Goal: Task Accomplishment & Management: Complete application form

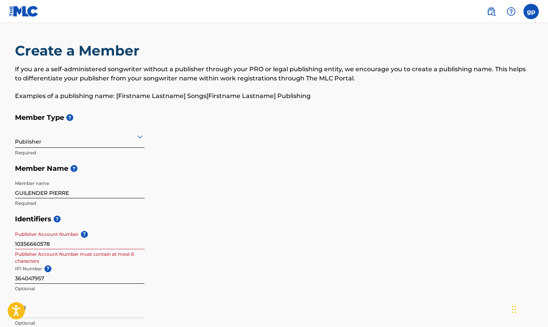
scroll to position [284, 0]
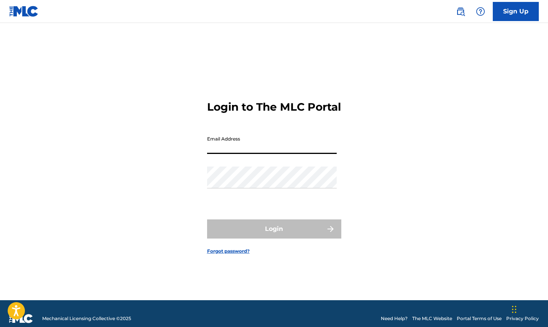
click at [256, 152] on input "Email Address" at bounding box center [272, 143] width 130 height 22
click at [254, 154] on input "Email Address" at bounding box center [272, 143] width 130 height 22
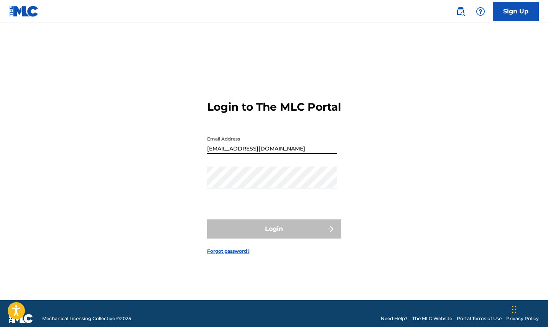
type input "[EMAIL_ADDRESS][DOMAIN_NAME]"
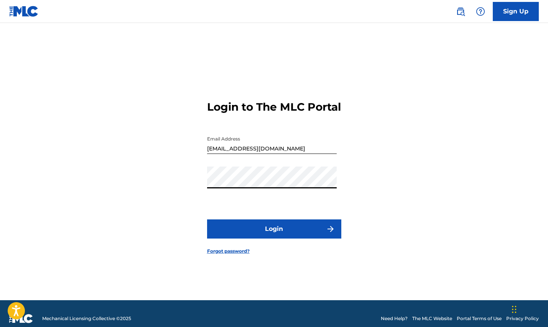
click at [278, 232] on button "Login" at bounding box center [274, 229] width 134 height 19
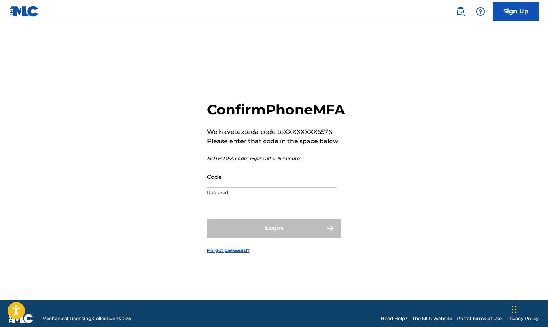
click at [238, 176] on input "Code" at bounding box center [272, 177] width 130 height 22
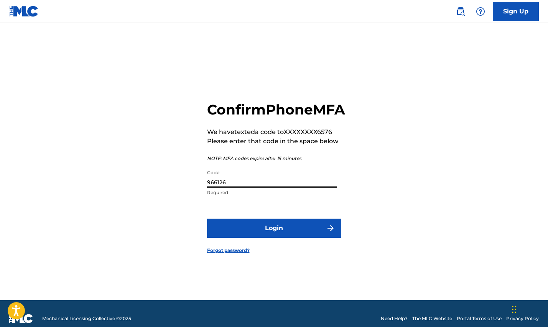
type input "966126"
click at [248, 232] on button "Login" at bounding box center [274, 228] width 134 height 19
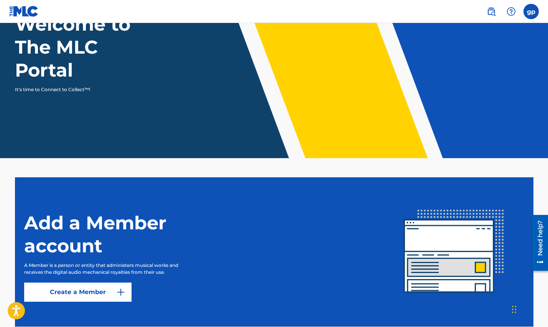
scroll to position [112, 0]
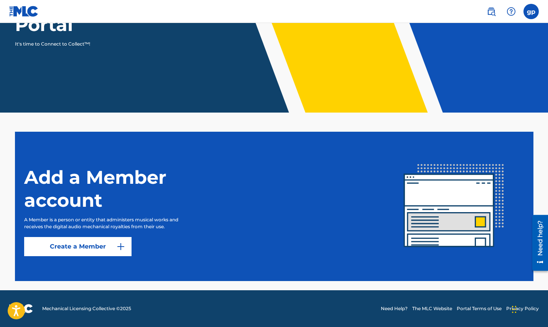
click at [111, 246] on link "Create a Member" at bounding box center [77, 246] width 107 height 19
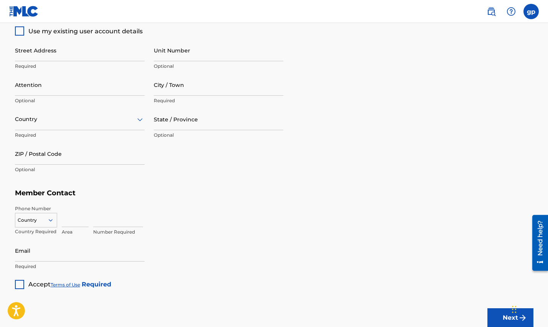
scroll to position [421, 0]
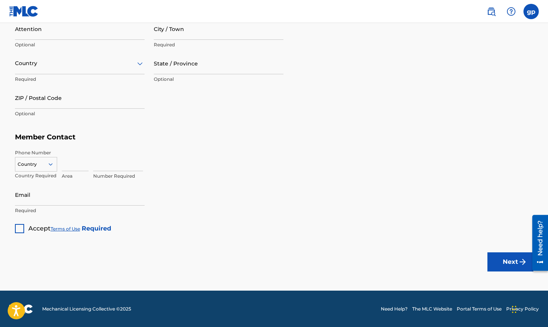
click at [17, 228] on div at bounding box center [19, 228] width 9 height 9
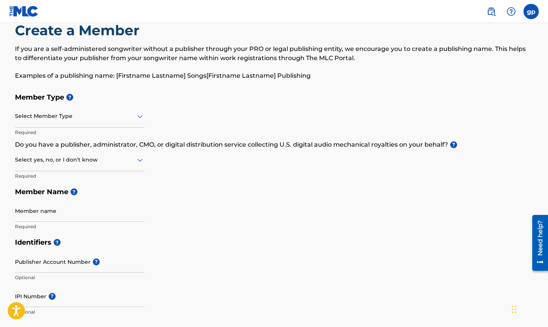
scroll to position [2, 0]
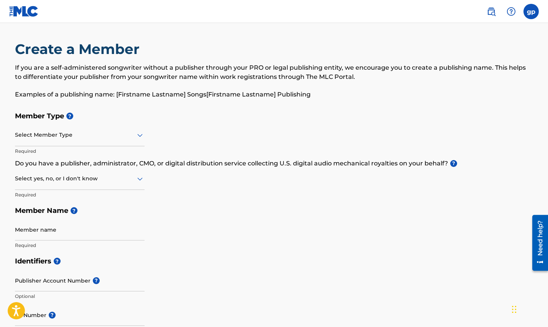
click at [75, 138] on div at bounding box center [80, 135] width 130 height 10
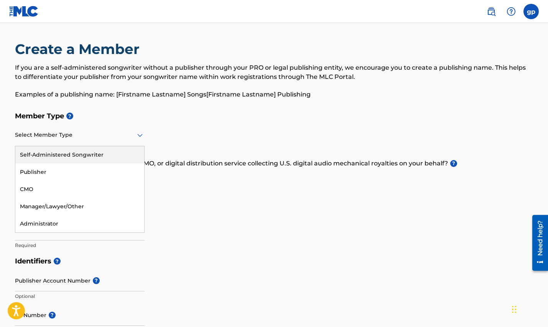
click at [85, 157] on div "Self-Administered Songwriter" at bounding box center [79, 154] width 129 height 17
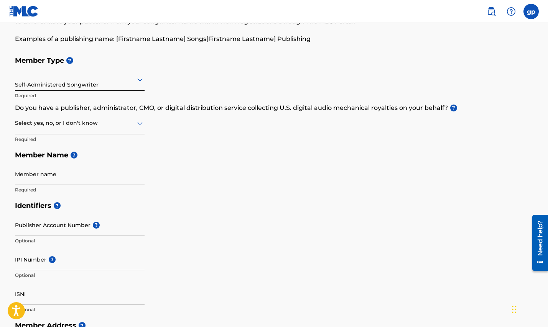
scroll to position [64, 0]
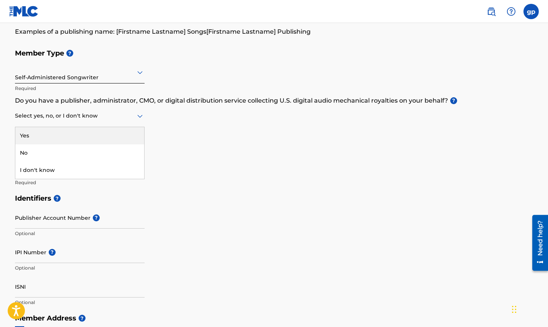
click at [130, 118] on div at bounding box center [80, 116] width 130 height 10
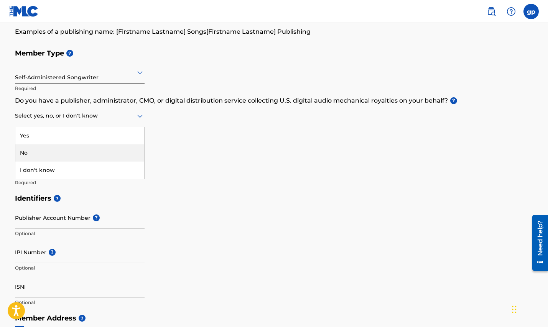
drag, startPoint x: 94, startPoint y: 151, endPoint x: 137, endPoint y: 151, distance: 42.9
click at [100, 151] on div "No" at bounding box center [79, 153] width 129 height 17
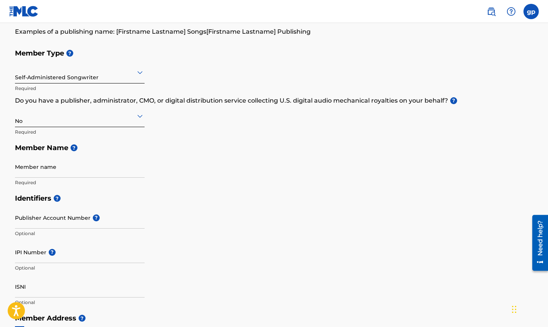
click at [199, 151] on h5 "Member Name ?" at bounding box center [274, 148] width 518 height 16
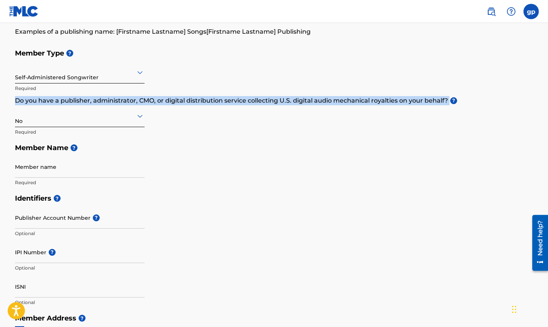
drag, startPoint x: 13, startPoint y: 100, endPoint x: 448, endPoint y: 101, distance: 435.1
click at [448, 101] on div "Create a Member If you are a self-administered songwriter without a publisher t…" at bounding box center [274, 284] width 537 height 612
copy p "Do you have a publisher, administrator, CMO, or digital distribution service co…"
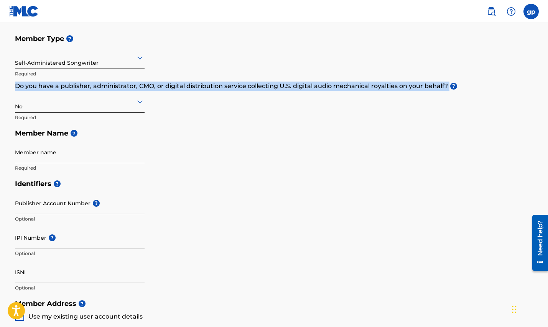
scroll to position [80, 0]
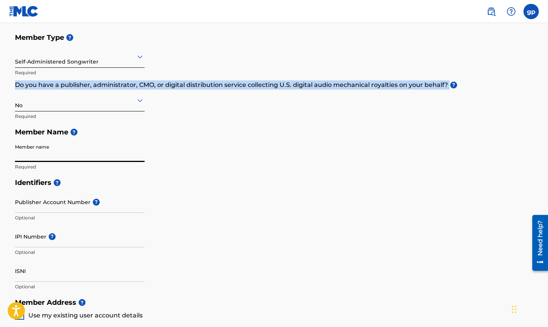
click at [63, 153] on input "Member name" at bounding box center [80, 151] width 130 height 22
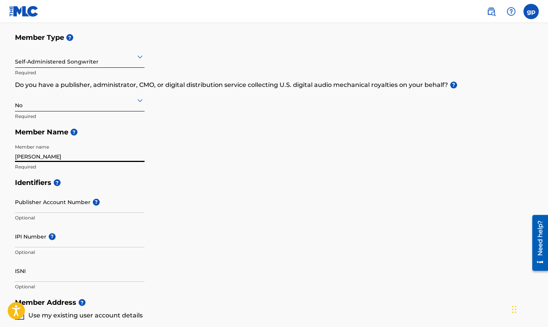
click at [35, 155] on input "[PERSON_NAME]" at bounding box center [80, 151] width 130 height 22
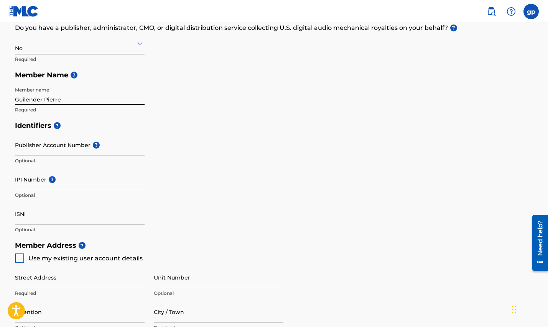
scroll to position [139, 0]
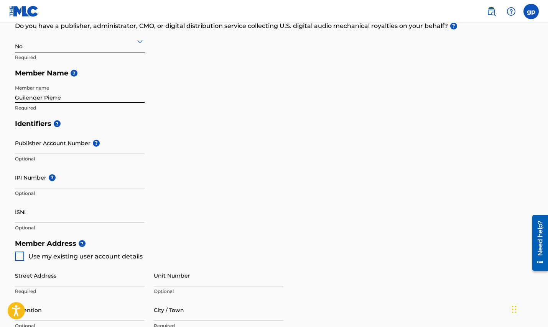
type input "Guilender Pierre"
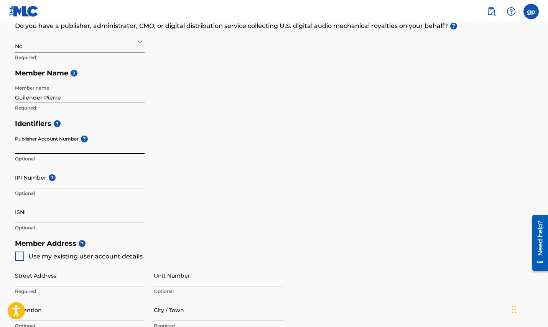
click at [48, 148] on input "Publisher Account Number ?" at bounding box center [80, 143] width 130 height 22
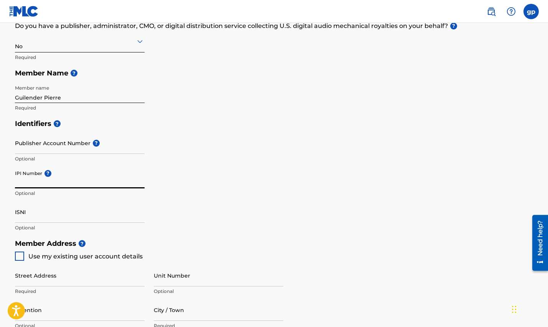
click at [39, 185] on input "IPI Number ?" at bounding box center [80, 178] width 130 height 22
paste input "364047957"
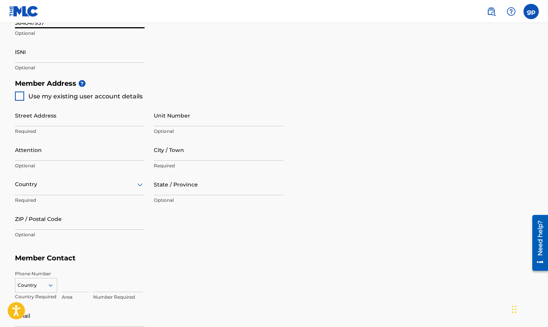
scroll to position [301, 0]
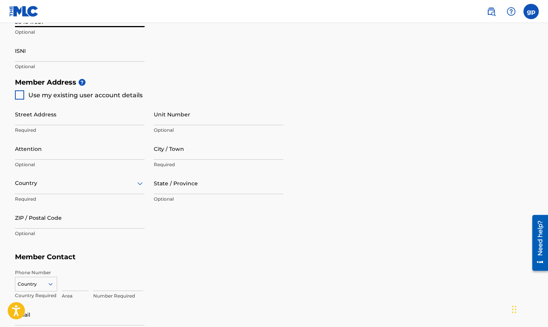
type input "364047957"
click at [56, 116] on input "Street Address" at bounding box center [80, 115] width 130 height 22
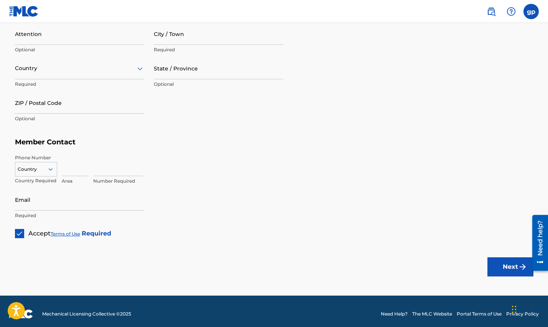
scroll to position [421, 0]
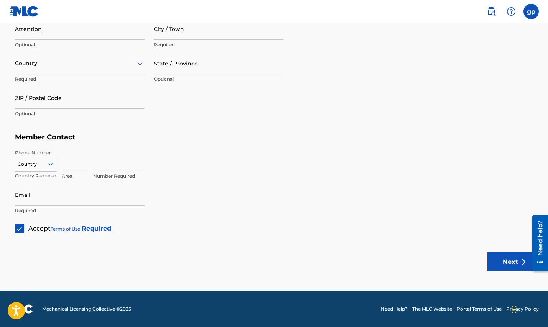
click at [49, 194] on input "Email" at bounding box center [80, 195] width 130 height 22
type input "[EMAIL_ADDRESS][DOMAIN_NAME]"
click at [73, 163] on input at bounding box center [75, 161] width 27 height 22
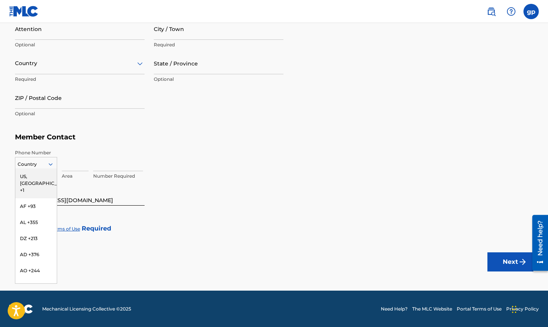
click at [50, 168] on div at bounding box center [35, 164] width 41 height 8
click at [40, 176] on div "US, [GEOGRAPHIC_DATA] +1" at bounding box center [35, 184] width 41 height 30
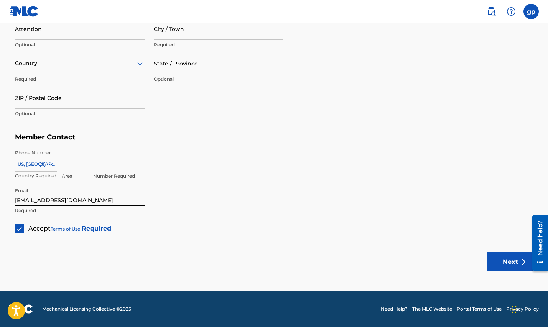
click at [76, 163] on input at bounding box center [75, 161] width 27 height 22
type input "215501"
click at [117, 162] on input at bounding box center [118, 161] width 50 height 22
type input "5016576"
click at [83, 163] on input "215501" at bounding box center [75, 161] width 27 height 22
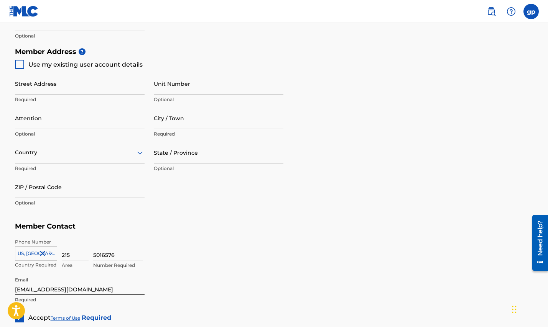
scroll to position [328, 0]
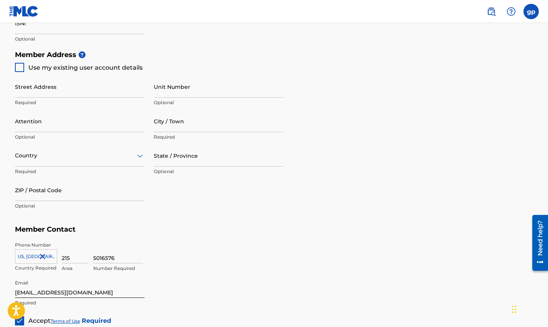
type input "215"
click at [37, 93] on input "Street Address" at bounding box center [80, 87] width 130 height 22
paste input "[STREET_ADDRESS]"
type input "[STREET_ADDRESS]"
click at [180, 85] on input "Unit Number" at bounding box center [219, 87] width 130 height 22
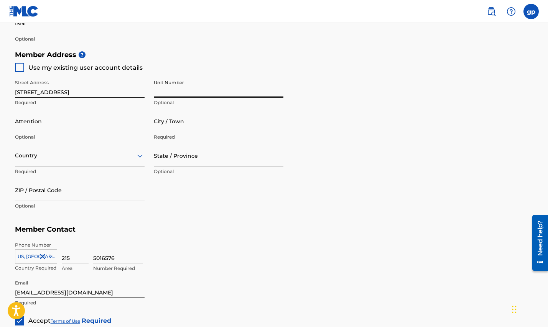
paste input "1271"
type input "1271"
click at [105, 128] on input "Attention" at bounding box center [80, 121] width 130 height 22
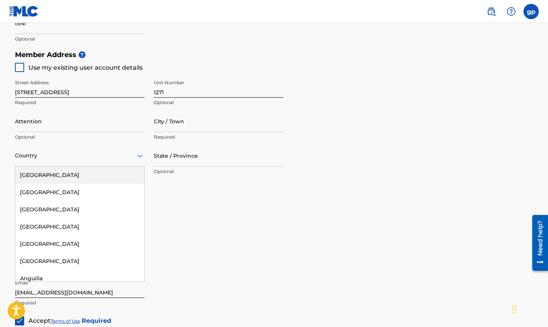
click at [66, 159] on div at bounding box center [80, 156] width 130 height 10
click at [65, 181] on div "[GEOGRAPHIC_DATA]" at bounding box center [79, 175] width 129 height 17
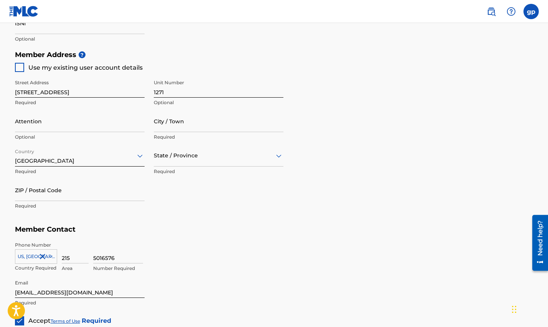
click at [176, 123] on input "City / Town" at bounding box center [219, 121] width 130 height 22
click at [184, 157] on div at bounding box center [219, 156] width 130 height 10
click at [182, 188] on div "[US_STATE]" at bounding box center [218, 180] width 129 height 17
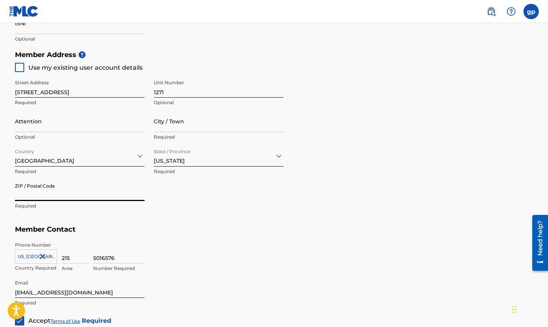
click at [59, 195] on input "ZIP / Postal Code" at bounding box center [80, 190] width 130 height 22
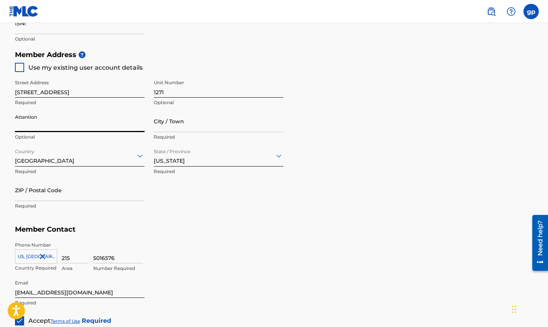
click at [50, 128] on input "Attention" at bounding box center [80, 121] width 130 height 22
click at [172, 127] on input "City / Town" at bounding box center [219, 121] width 130 height 22
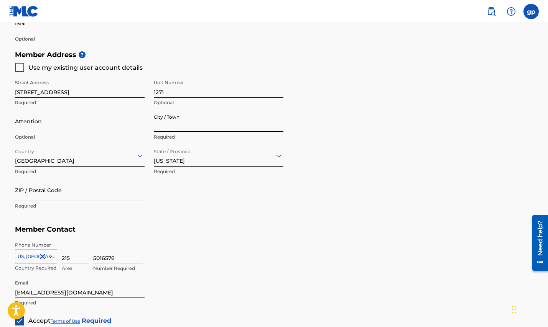
paste input "Charlotte"
type input "Charlotte"
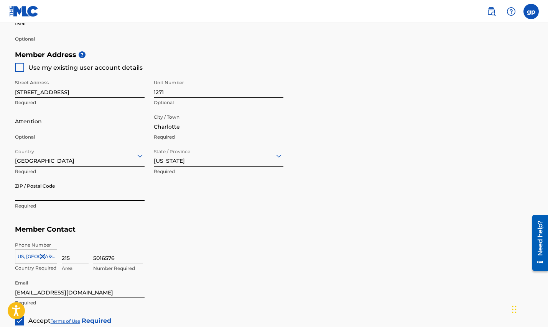
click at [62, 191] on input "ZIP / Postal Code" at bounding box center [80, 190] width 130 height 22
paste input "28203"
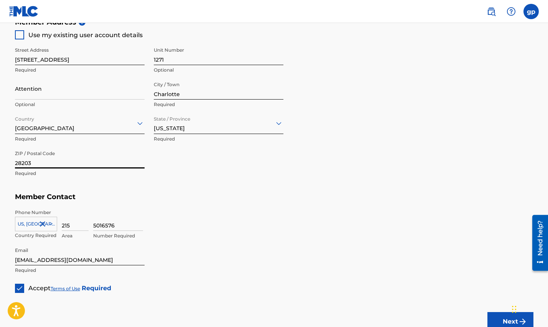
scroll to position [421, 0]
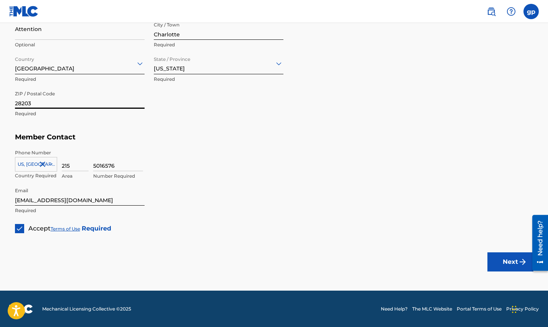
type input "28203"
click at [498, 258] on button "Next" at bounding box center [510, 262] width 46 height 19
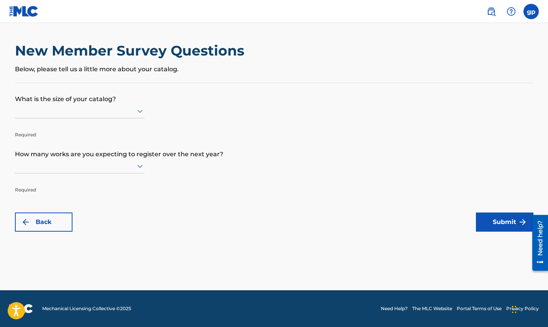
click at [128, 110] on div at bounding box center [80, 111] width 130 height 10
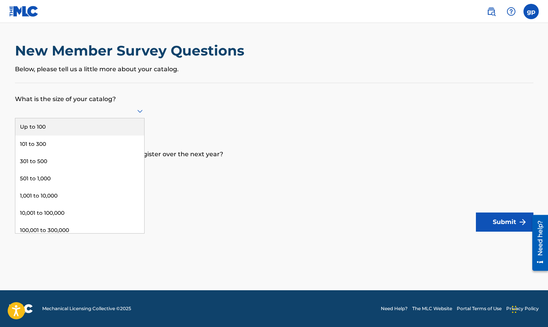
click at [104, 123] on div "Up to 100" at bounding box center [79, 126] width 129 height 17
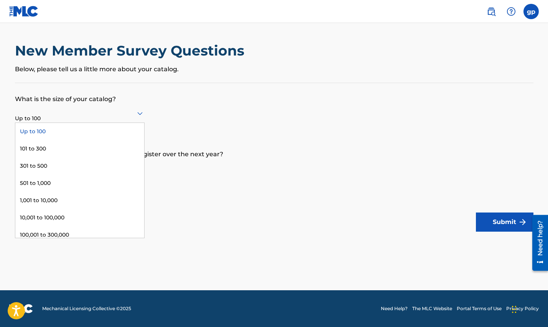
click at [140, 117] on icon at bounding box center [139, 113] width 9 height 9
click at [123, 142] on div "101 to 300" at bounding box center [79, 148] width 129 height 17
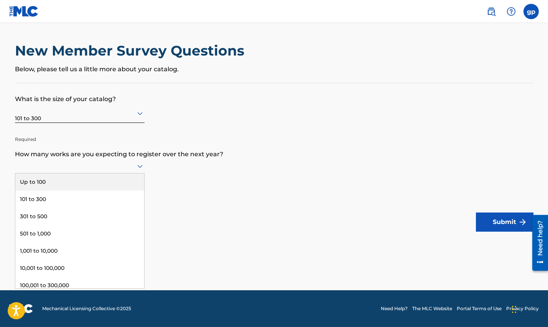
click at [138, 169] on icon at bounding box center [139, 166] width 9 height 9
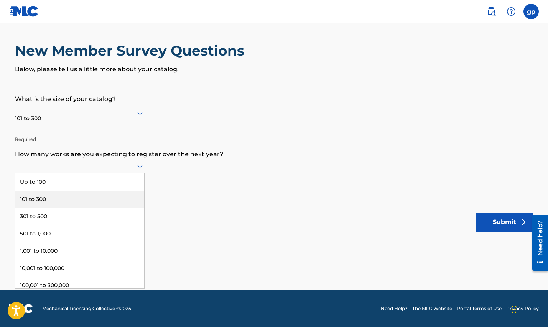
click at [112, 200] on div "101 to 300" at bounding box center [79, 199] width 129 height 17
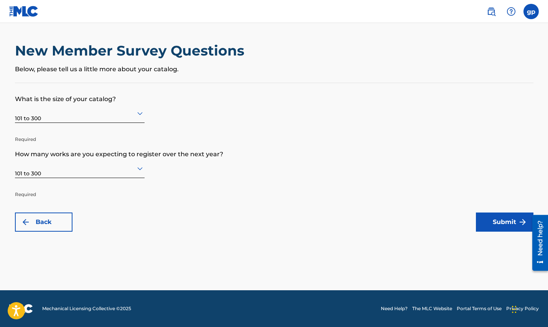
click at [510, 228] on button "Submit" at bounding box center [505, 222] width 58 height 19
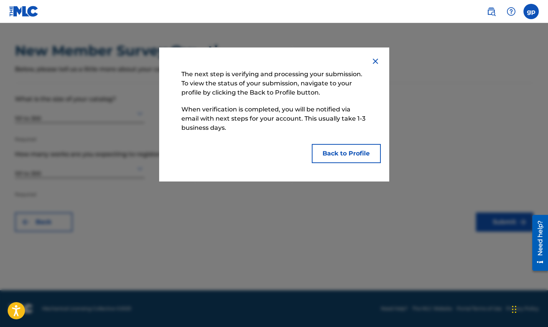
click at [344, 155] on button "Back to Profile" at bounding box center [346, 153] width 69 height 19
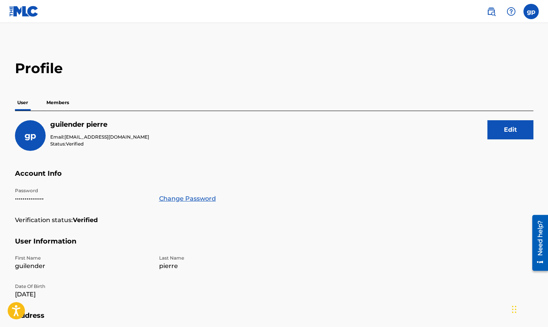
click at [265, 165] on div "gp guilender pierre Email: [EMAIL_ADDRESS][DOMAIN_NAME] Status: Verified Edit" at bounding box center [274, 144] width 518 height 49
click at [52, 102] on p "Members" at bounding box center [57, 103] width 27 height 16
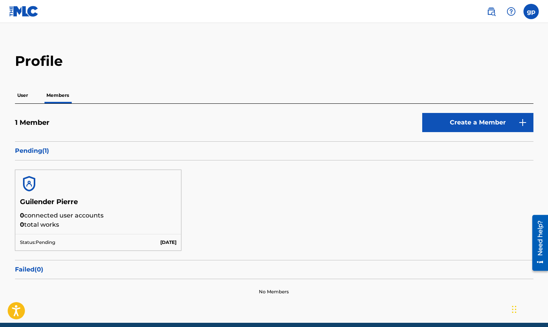
scroll to position [12, 0]
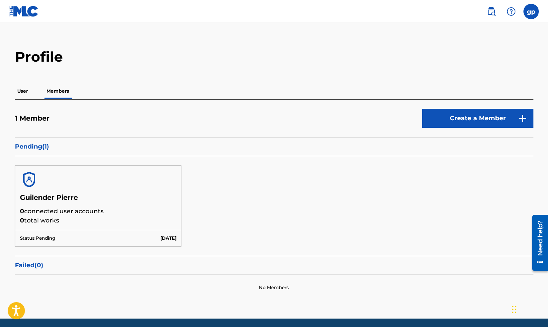
click at [531, 12] on label at bounding box center [530, 11] width 15 height 15
click at [531, 12] on input "gp guilender pierre [EMAIL_ADDRESS][DOMAIN_NAME] Notification Preferences Profi…" at bounding box center [531, 12] width 0 height 0
